Goal: Task Accomplishment & Management: Use online tool/utility

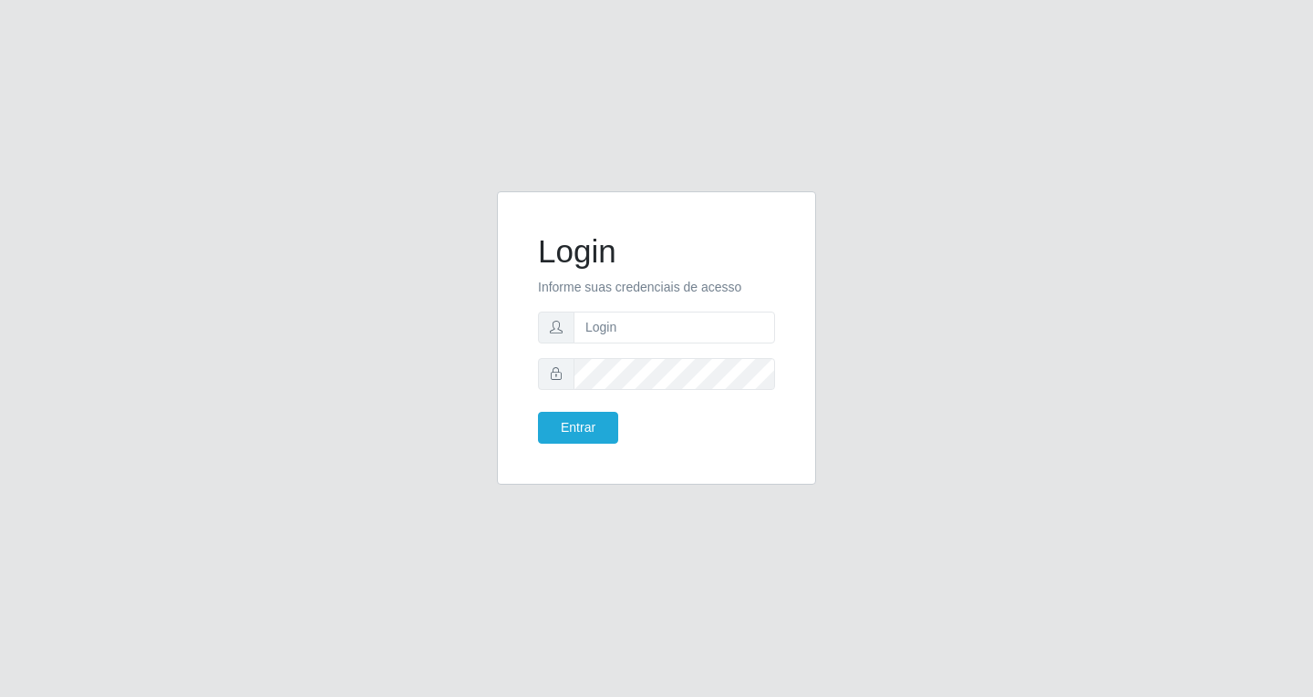
type input "[EMAIL_ADDRESS][DOMAIN_NAME]"
click at [589, 428] on button "Entrar" at bounding box center [578, 428] width 80 height 32
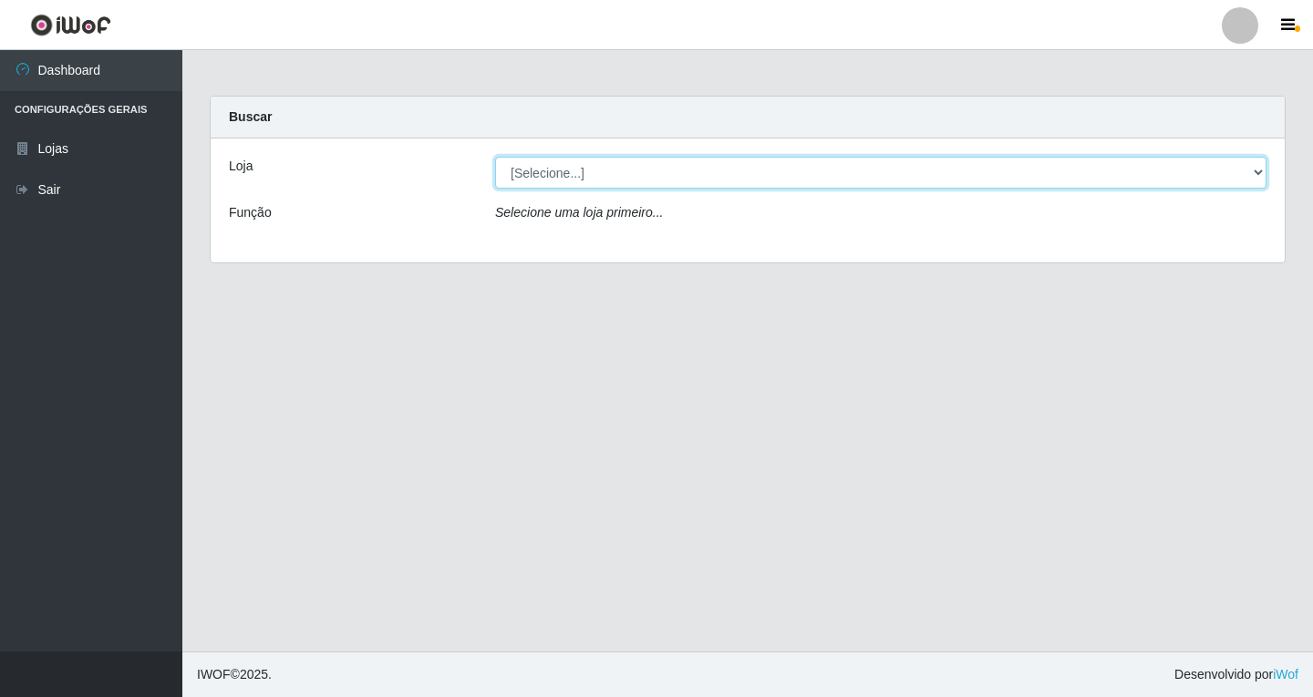
click at [1259, 169] on select "[Selecione...] SuperFácil Atacado - [GEOGRAPHIC_DATA]" at bounding box center [880, 173] width 771 height 32
select select "503"
click at [495, 157] on select "[Selecione...] SuperFácil Atacado - [GEOGRAPHIC_DATA]" at bounding box center [880, 173] width 771 height 32
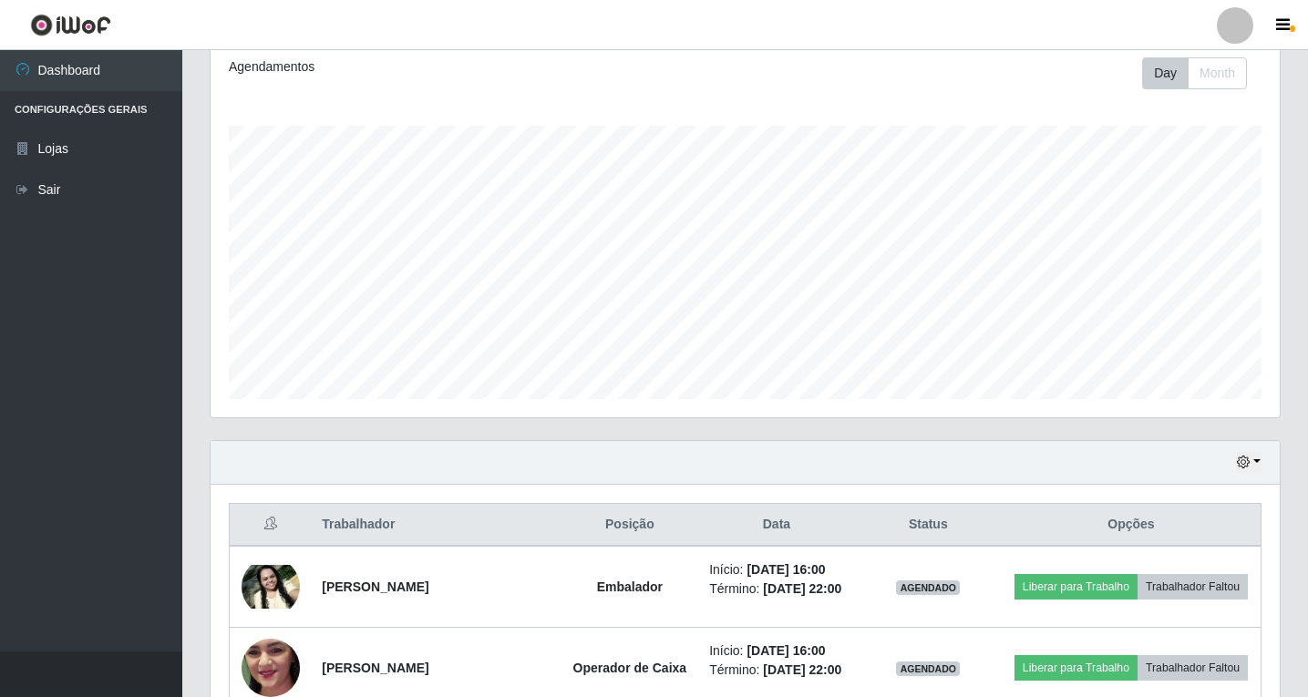
scroll to position [432, 0]
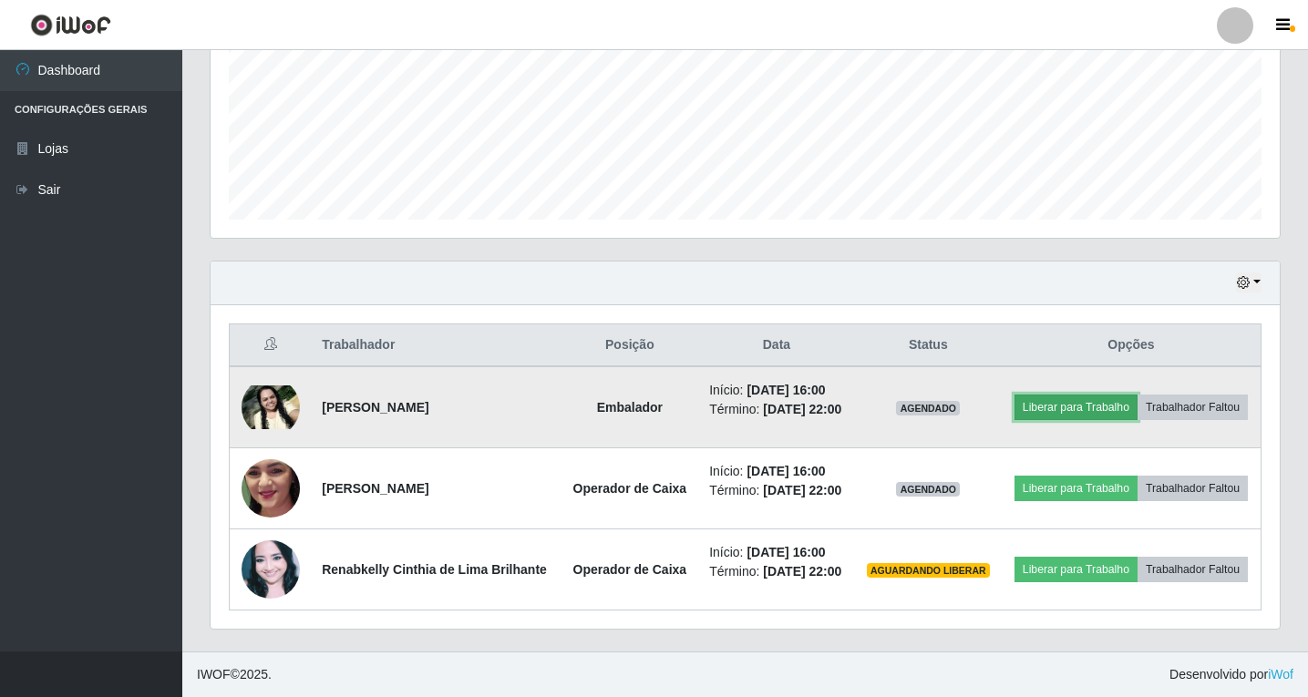
click at [1083, 407] on button "Liberar para Trabalho" at bounding box center [1076, 408] width 123 height 26
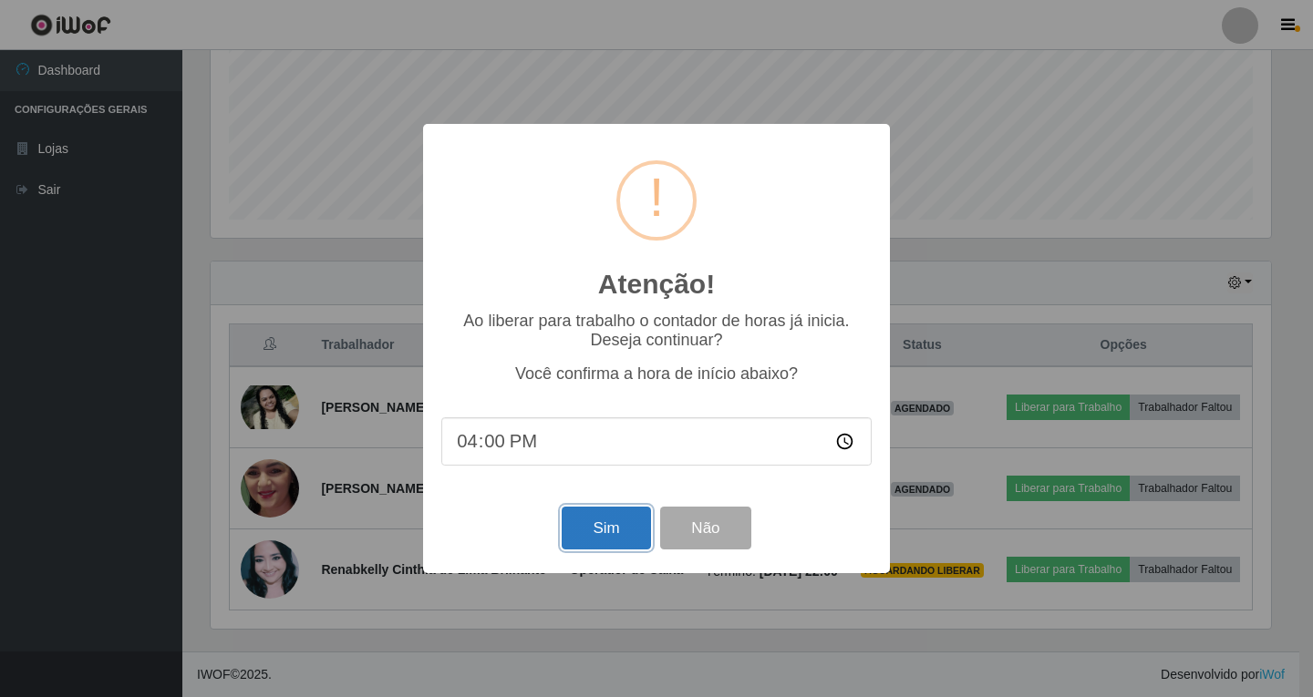
click at [604, 532] on button "Sim" at bounding box center [606, 528] width 88 height 43
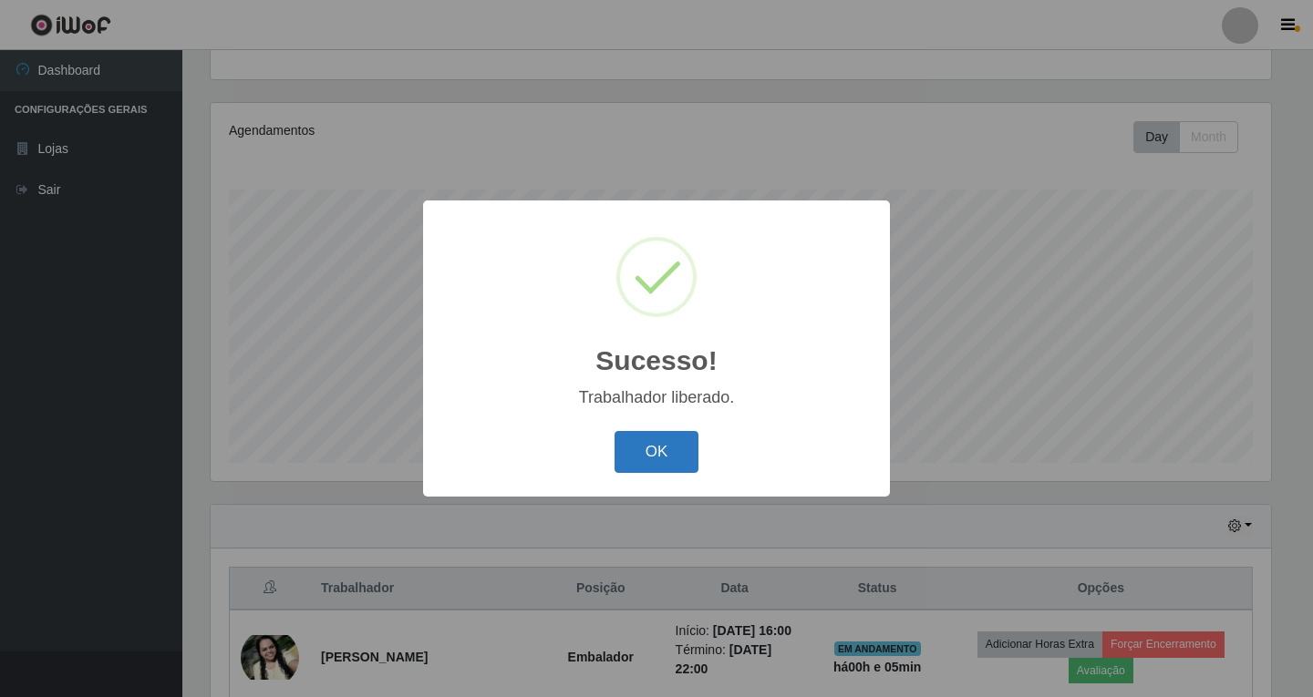
click at [675, 460] on button "OK" at bounding box center [656, 452] width 85 height 43
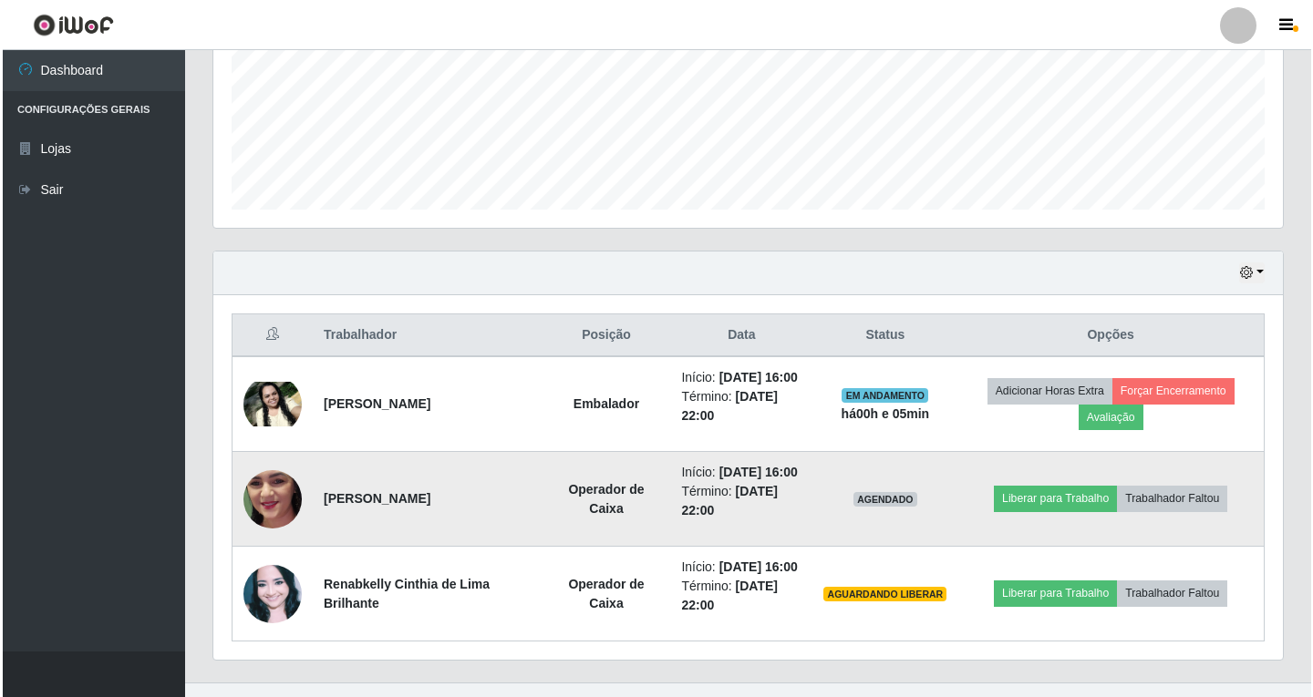
scroll to position [462, 0]
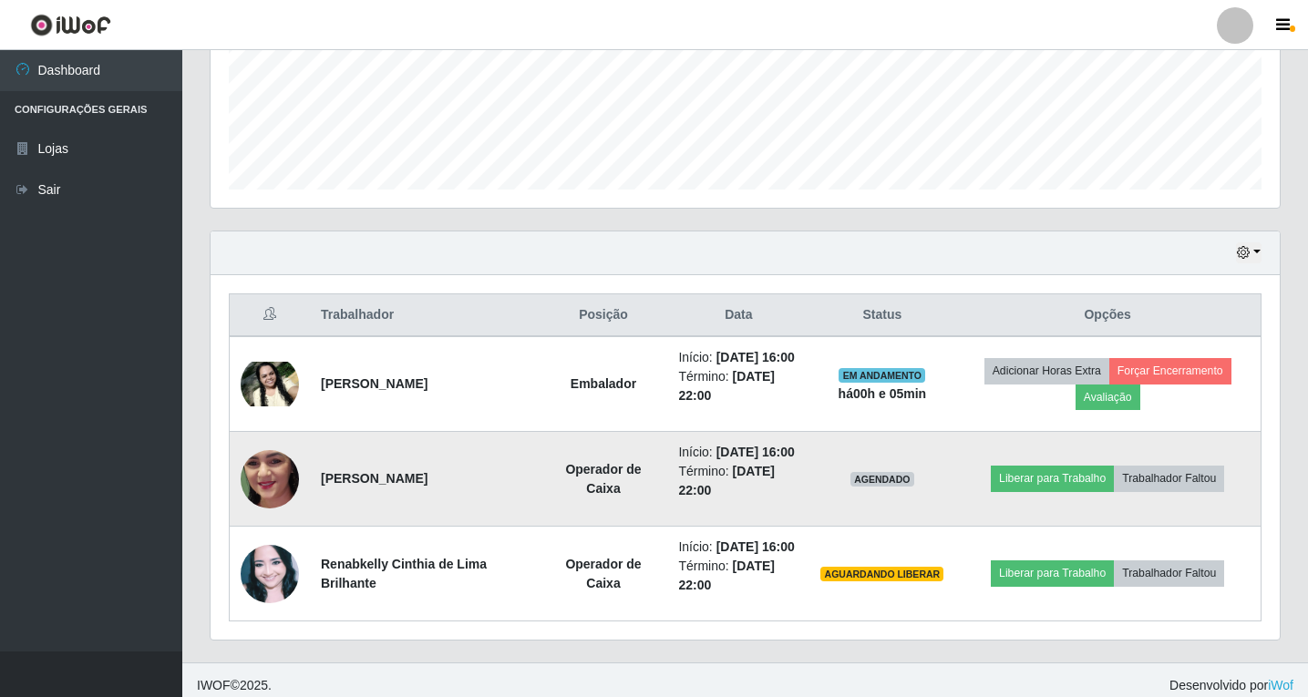
click at [258, 467] on img at bounding box center [270, 478] width 58 height 129
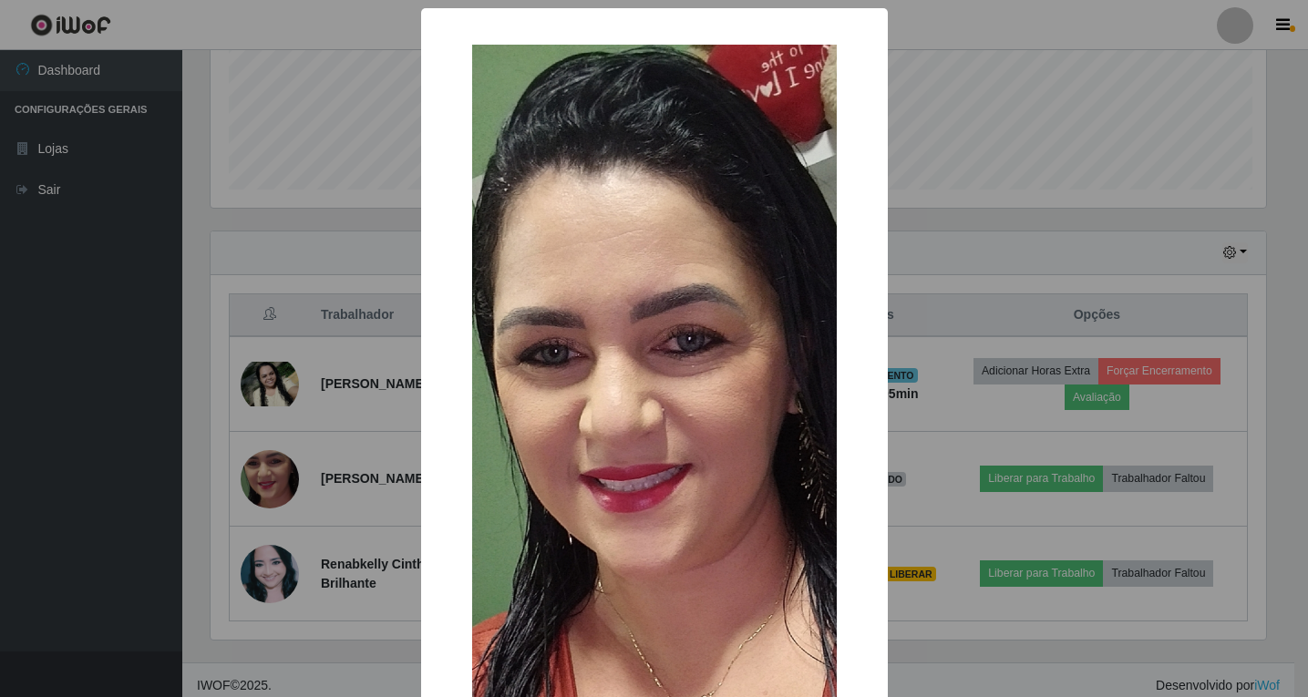
scroll to position [378, 1060]
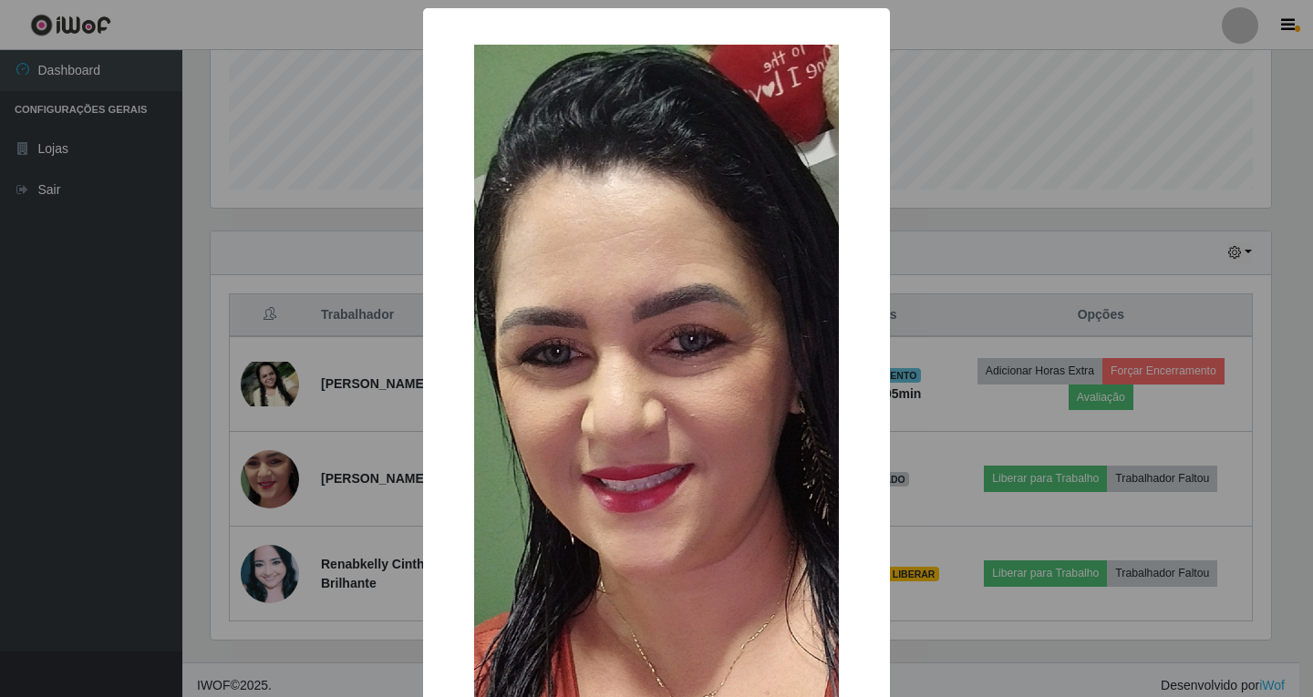
click at [930, 256] on div "× OK Cancel" at bounding box center [656, 348] width 1313 height 697
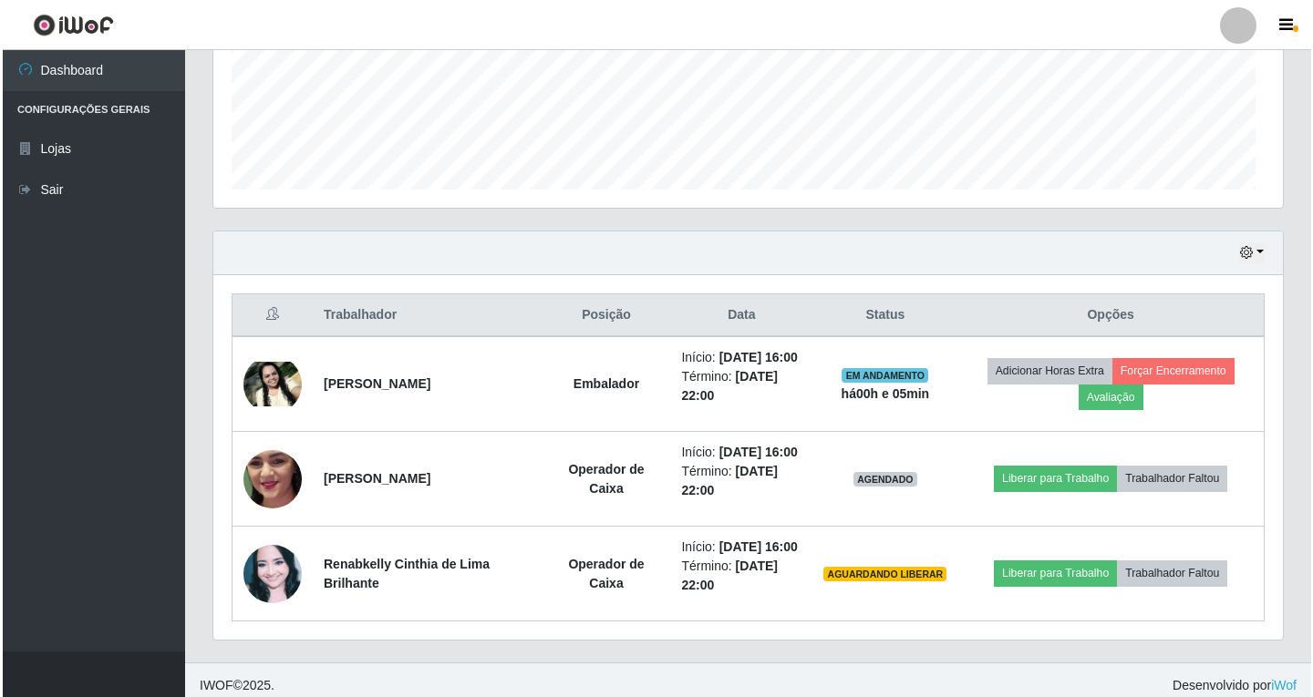
scroll to position [378, 1069]
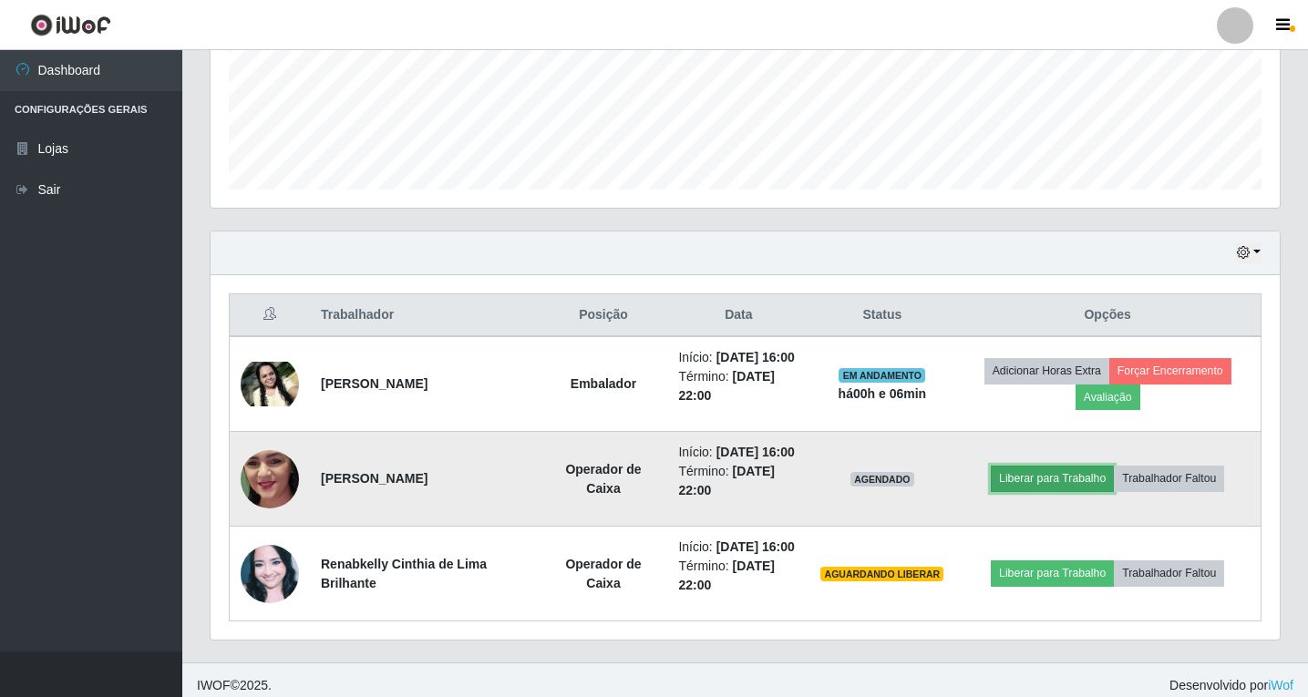
click at [1048, 478] on button "Liberar para Trabalho" at bounding box center [1052, 479] width 123 height 26
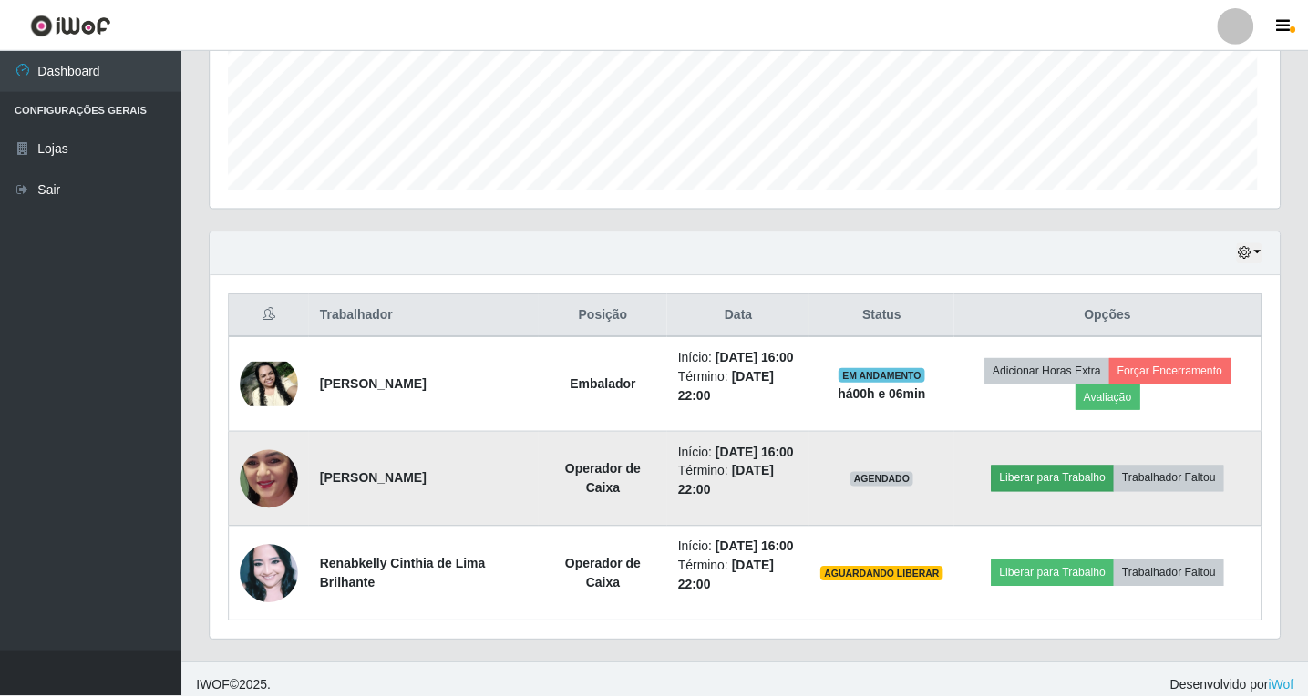
scroll to position [378, 1060]
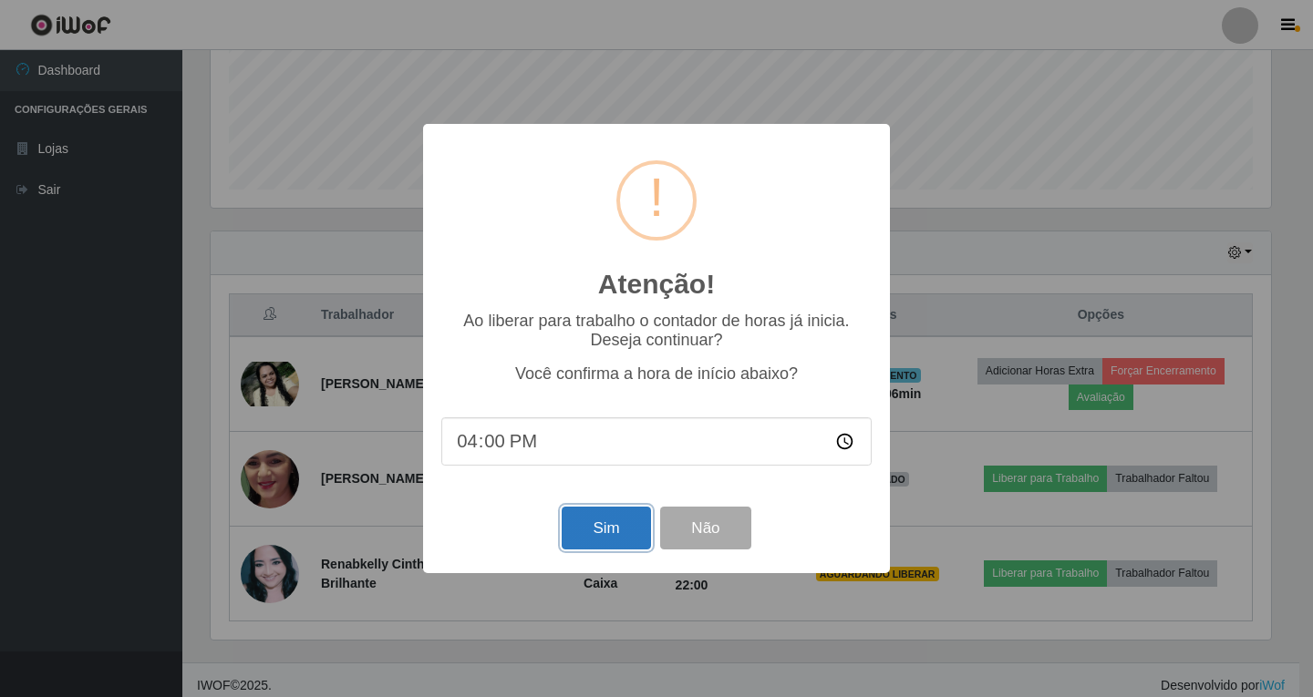
click at [583, 541] on button "Sim" at bounding box center [606, 528] width 88 height 43
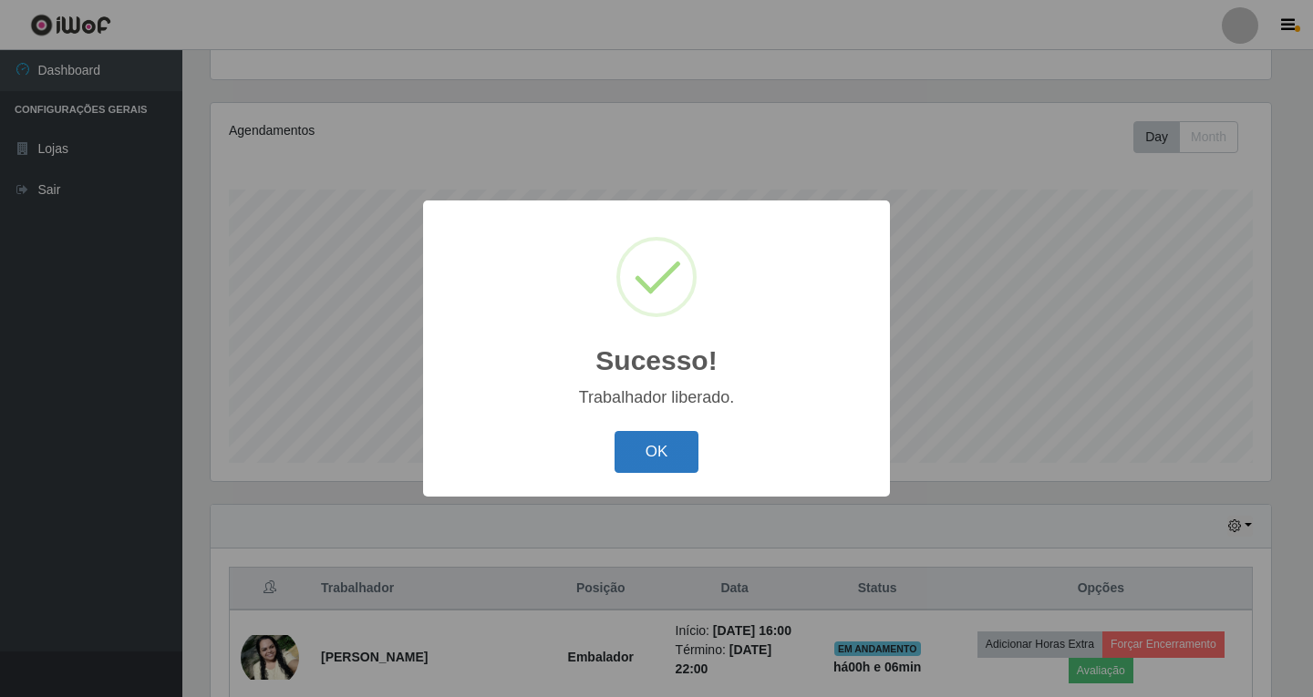
click at [641, 449] on button "OK" at bounding box center [656, 452] width 85 height 43
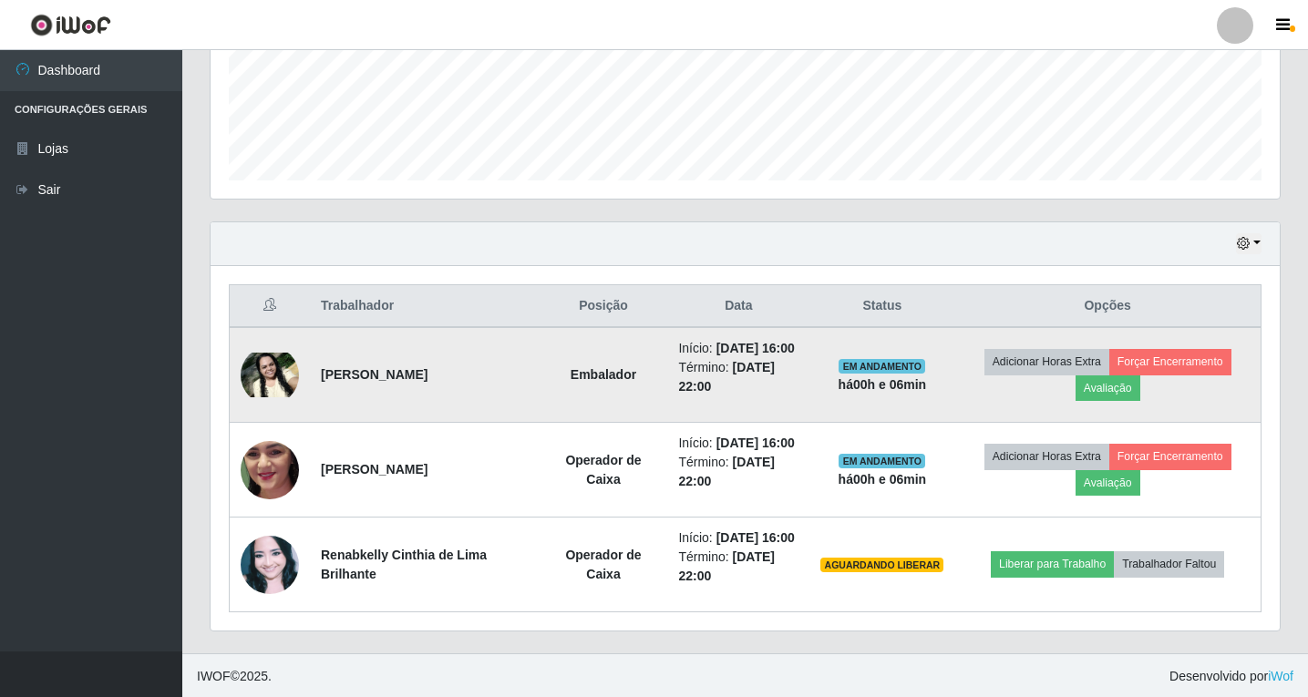
scroll to position [473, 0]
